Goal: Information Seeking & Learning: Learn about a topic

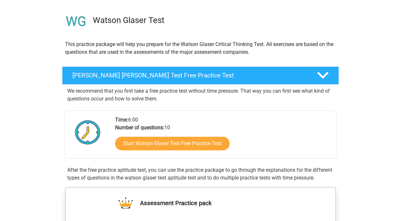
scroll to position [52, 0]
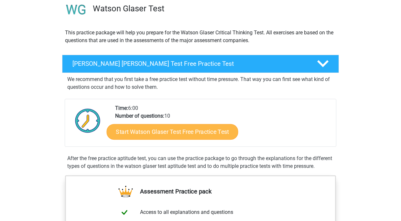
click at [178, 130] on link "Start Watson Glaser Test Free Practice Test" at bounding box center [173, 132] width 132 height 16
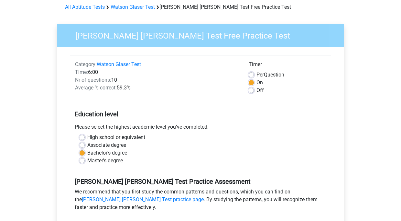
scroll to position [143, 0]
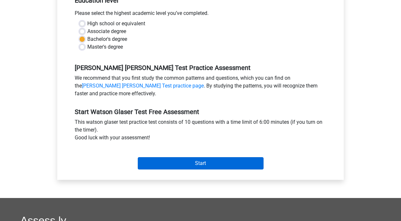
click at [153, 161] on input "Start" at bounding box center [201, 163] width 126 height 12
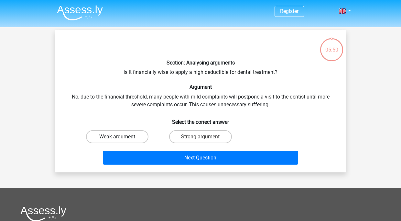
click at [126, 136] on label "Weak argument" at bounding box center [117, 136] width 62 height 13
click at [122, 137] on input "Weak argument" at bounding box center [119, 139] width 4 height 4
radio input "true"
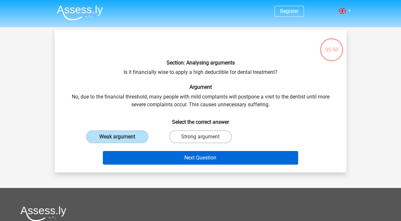
click at [163, 159] on button "Next Question" at bounding box center [201, 158] width 196 height 14
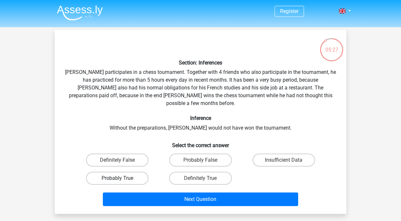
click at [138, 172] on label "Probably True" at bounding box center [117, 178] width 62 height 13
click at [122, 178] on input "Probably True" at bounding box center [119, 180] width 4 height 4
radio input "true"
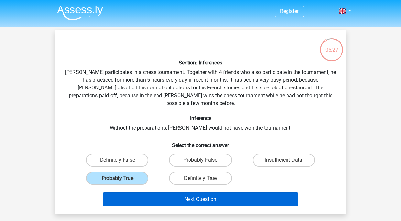
click at [182, 192] on button "Next Question" at bounding box center [201, 199] width 196 height 14
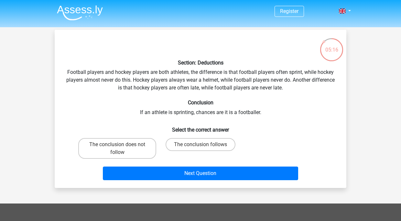
click at [68, 71] on div "Section: Deductions Football players and hockey players are both athletes, the …" at bounding box center [200, 109] width 287 height 148
click at [72, 88] on div "Section: Deductions Football players and hockey players are both athletes, the …" at bounding box center [200, 109] width 287 height 148
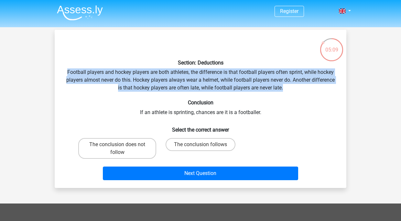
drag, startPoint x: 66, startPoint y: 70, endPoint x: 286, endPoint y: 88, distance: 220.5
click at [286, 88] on div "Section: Deductions Football players and hockey players are both athletes, the …" at bounding box center [200, 109] width 287 height 148
click at [291, 119] on div "Section: Deductions Football players and hockey players are both athletes, the …" at bounding box center [200, 109] width 287 height 148
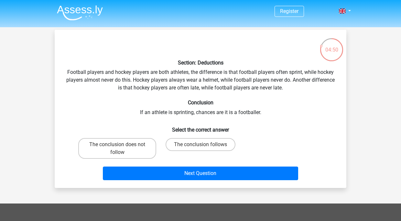
click at [103, 107] on div "Section: Deductions Football players and hockey players are both athletes, the …" at bounding box center [200, 109] width 287 height 148
drag, startPoint x: 61, startPoint y: 97, endPoint x: 38, endPoint y: 97, distance: 22.7
click at [38, 97] on div "Register Nederlands English" at bounding box center [200, 187] width 401 height 374
click at [121, 144] on input "The conclusion does not follow" at bounding box center [119, 146] width 4 height 4
radio input "true"
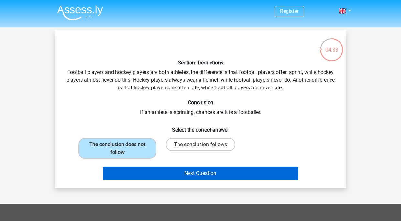
click at [164, 167] on button "Next Question" at bounding box center [201, 173] width 196 height 14
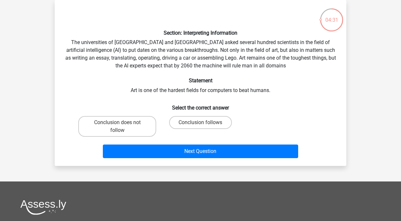
scroll to position [16, 0]
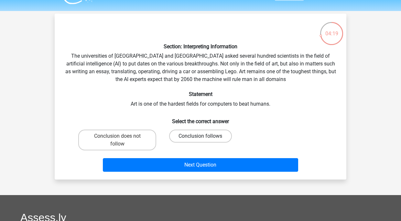
click at [195, 137] on label "Conclusion follows" at bounding box center [200, 135] width 62 height 13
click at [201, 137] on input "Conclusion follows" at bounding box center [203, 138] width 4 height 4
radio input "true"
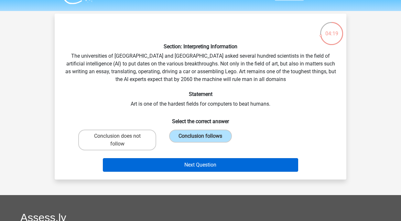
click at [194, 160] on button "Next Question" at bounding box center [201, 165] width 196 height 14
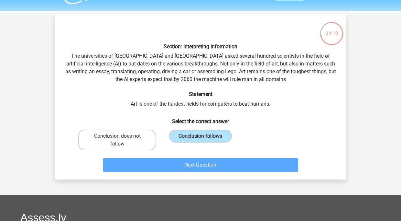
scroll to position [30, 0]
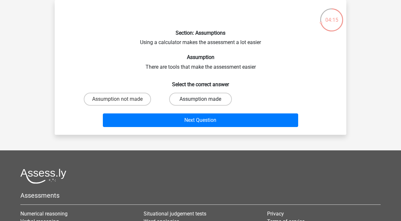
click at [212, 97] on label "Assumption made" at bounding box center [200, 99] width 62 height 13
click at [205, 99] on input "Assumption made" at bounding box center [203, 101] width 4 height 4
radio input "true"
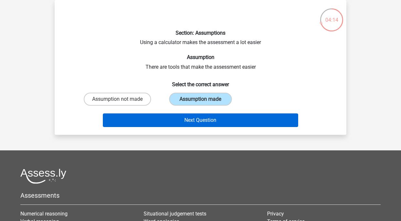
click at [213, 116] on button "Next Question" at bounding box center [201, 120] width 196 height 14
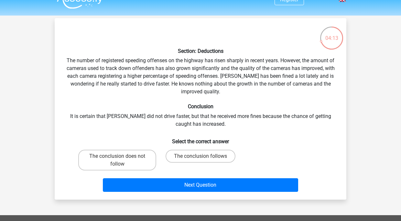
scroll to position [11, 0]
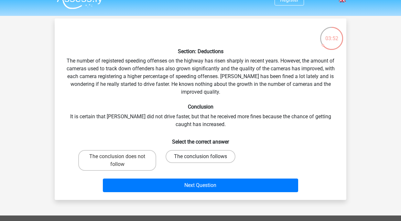
click at [174, 155] on label "The conclusion follows" at bounding box center [201, 156] width 70 height 13
click at [201, 156] on input "The conclusion follows" at bounding box center [203, 158] width 4 height 4
radio input "true"
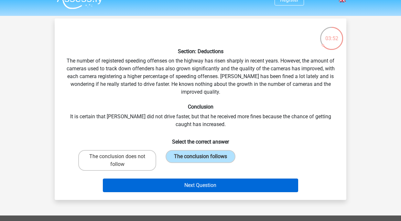
click at [175, 178] on button "Next Question" at bounding box center [201, 185] width 196 height 14
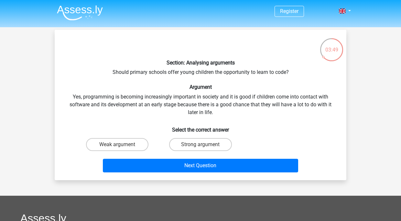
scroll to position [0, 0]
click at [188, 140] on label "Strong argument" at bounding box center [200, 144] width 62 height 13
click at [201, 144] on input "Strong argument" at bounding box center [203, 146] width 4 height 4
radio input "true"
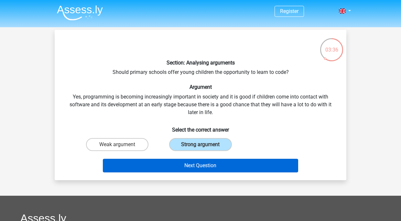
click at [187, 165] on button "Next Question" at bounding box center [201, 166] width 196 height 14
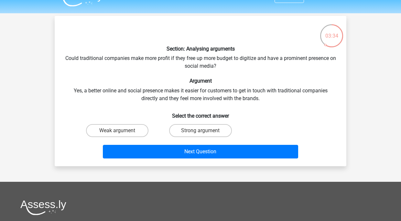
scroll to position [13, 0]
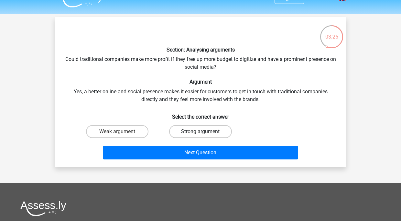
click at [192, 126] on label "Strong argument" at bounding box center [200, 131] width 62 height 13
click at [201, 131] on input "Strong argument" at bounding box center [203, 133] width 4 height 4
radio input "true"
click at [191, 145] on div "Next Question" at bounding box center [200, 150] width 271 height 21
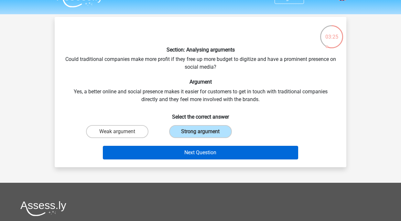
click at [191, 151] on button "Next Question" at bounding box center [201, 153] width 196 height 14
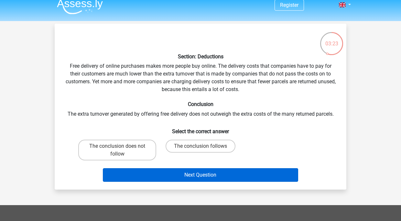
scroll to position [5, 0]
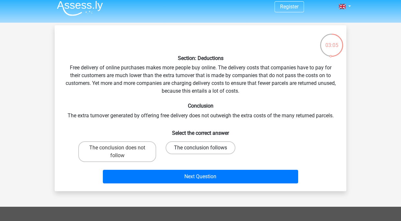
click at [198, 145] on label "The conclusion follows" at bounding box center [201, 147] width 70 height 13
click at [201, 148] on input "The conclusion follows" at bounding box center [203, 150] width 4 height 4
radio input "true"
click at [195, 169] on div "Next Question" at bounding box center [200, 174] width 271 height 21
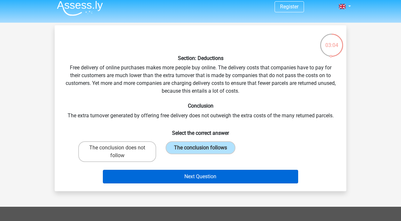
click at [195, 175] on button "Next Question" at bounding box center [201, 177] width 196 height 14
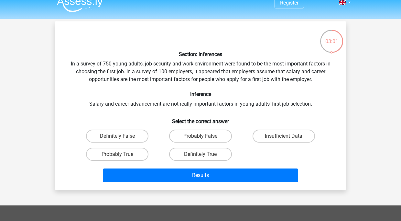
scroll to position [10, 0]
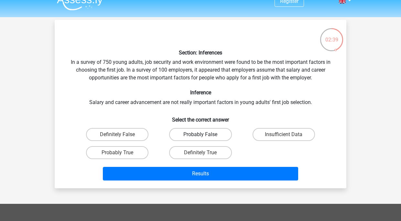
click at [209, 135] on label "Probably False" at bounding box center [200, 134] width 62 height 13
click at [205, 135] on input "Probably False" at bounding box center [203, 136] width 4 height 4
radio input "true"
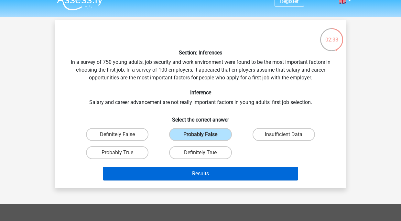
click at [211, 174] on button "Results" at bounding box center [201, 174] width 196 height 14
